Goal: Find specific page/section: Find specific page/section

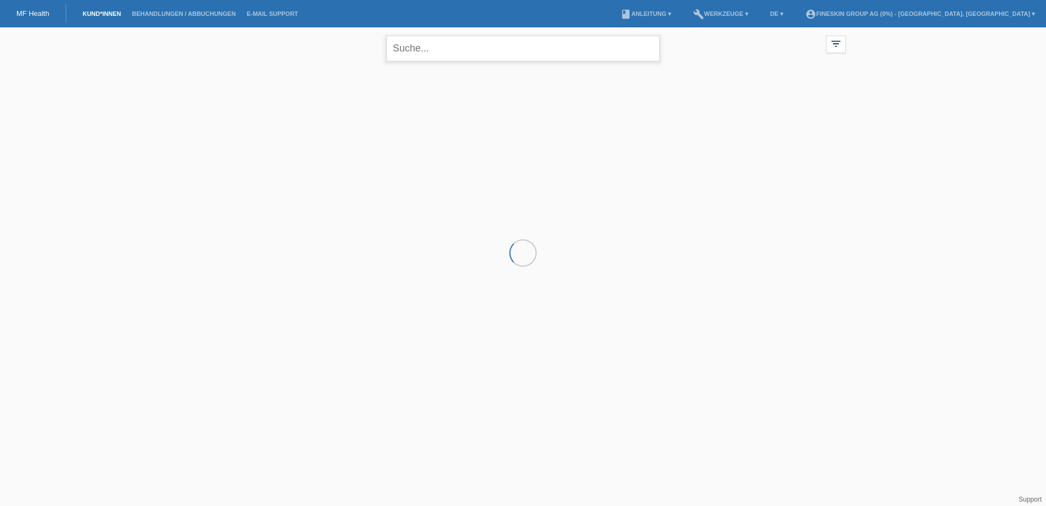
click at [491, 53] on input "text" at bounding box center [523, 49] width 274 height 26
type input "memishi"
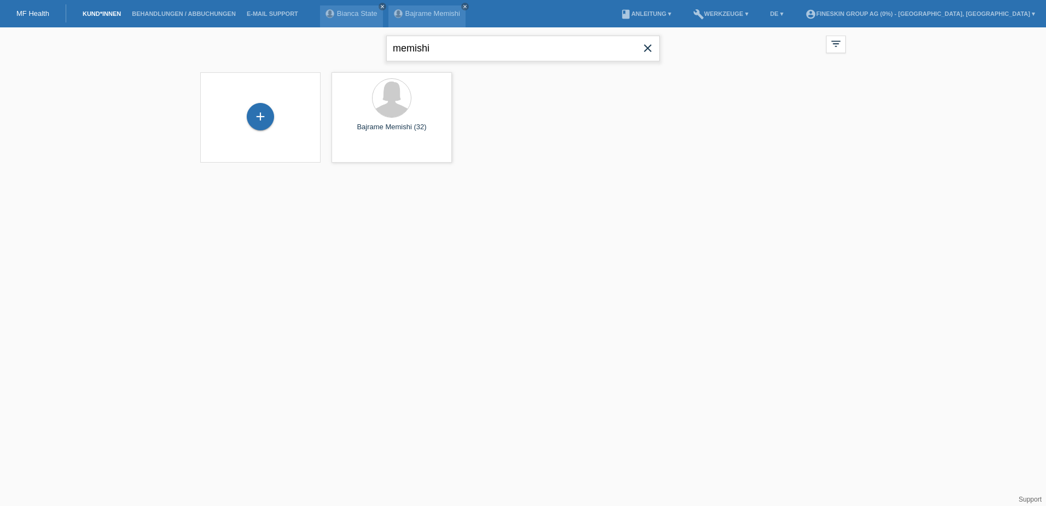
drag, startPoint x: 460, startPoint y: 55, endPoint x: 392, endPoint y: 55, distance: 68.4
click at [391, 55] on input "memishi" at bounding box center [523, 49] width 274 height 26
type input "cooper"
click at [358, 152] on span "Anzeigen" at bounding box center [363, 153] width 30 height 8
